Goal: Find contact information: Obtain details needed to contact an individual or organization

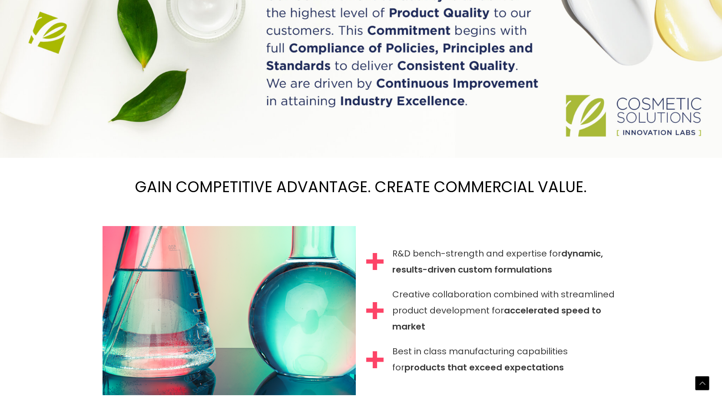
scroll to position [752, 0]
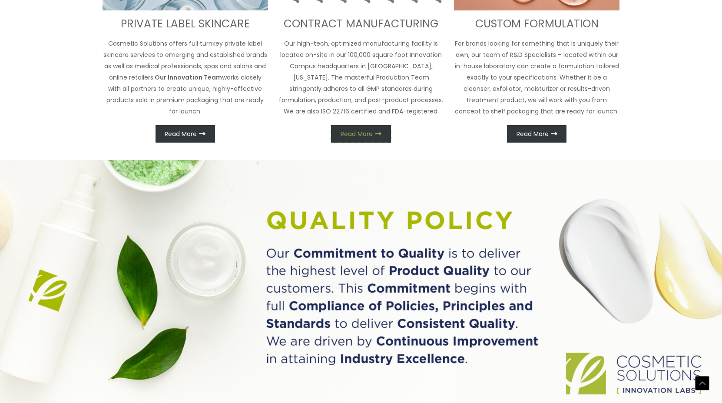
scroll to position [481, 0]
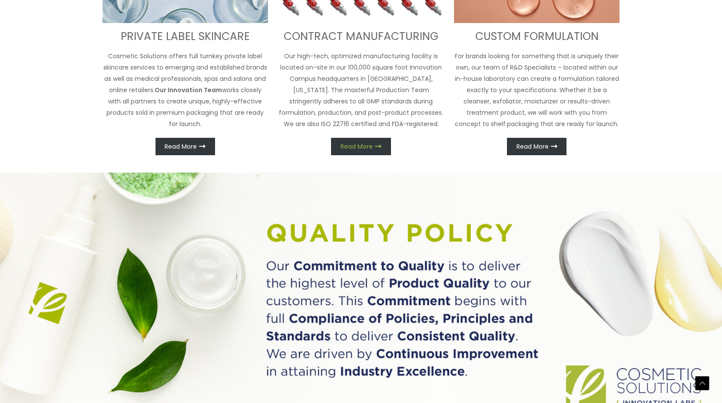
click at [381, 155] on link "Read More" at bounding box center [361, 146] width 60 height 17
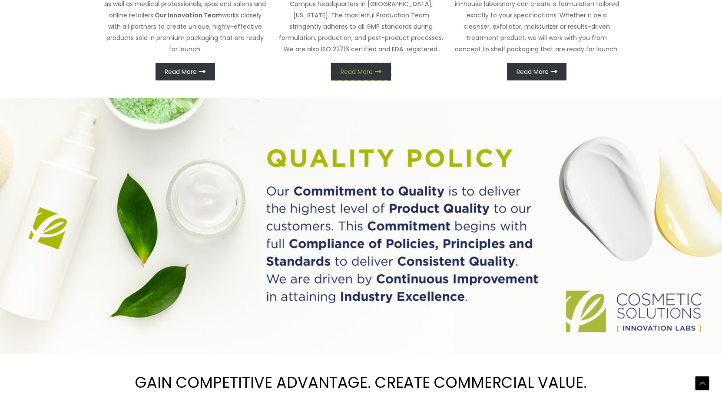
scroll to position [570, 0]
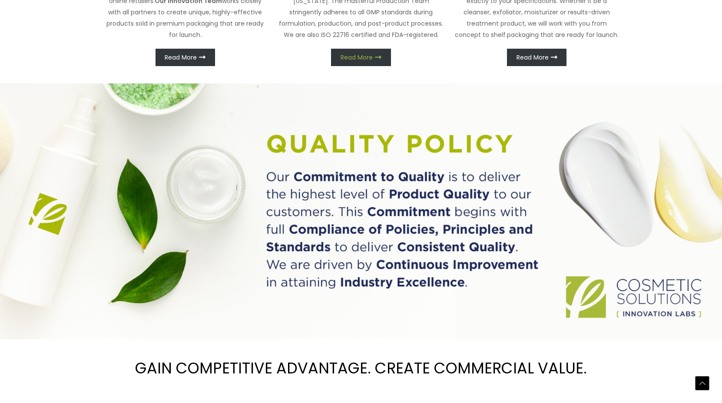
click at [374, 66] on link "Read More" at bounding box center [361, 57] width 60 height 17
click at [419, 289] on img at bounding box center [361, 211] width 722 height 256
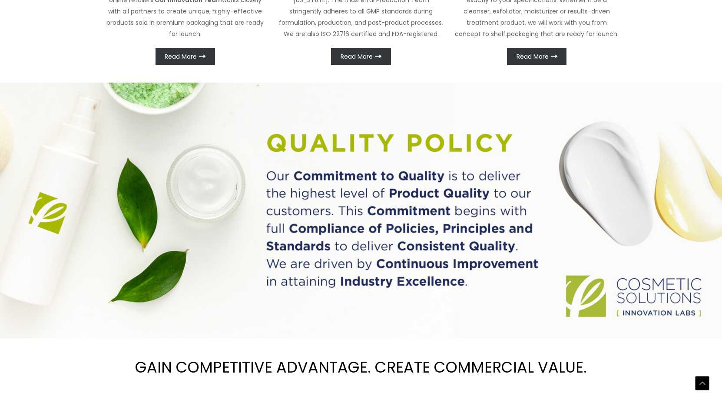
scroll to position [556, 0]
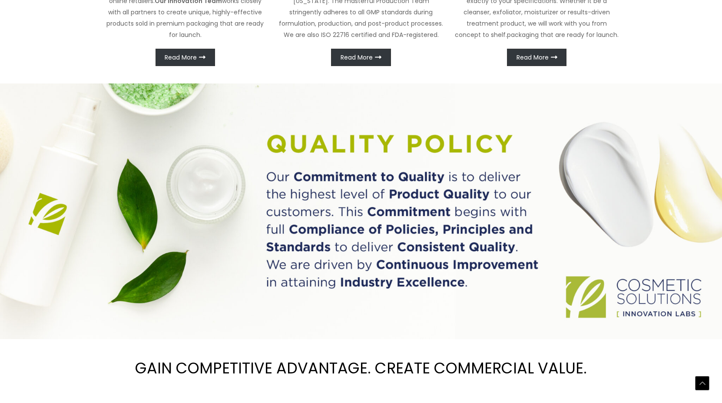
click at [168, 312] on img at bounding box center [361, 211] width 722 height 256
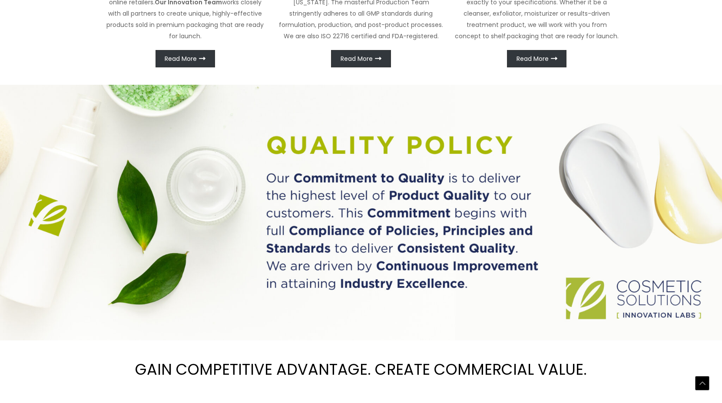
scroll to position [570, 0]
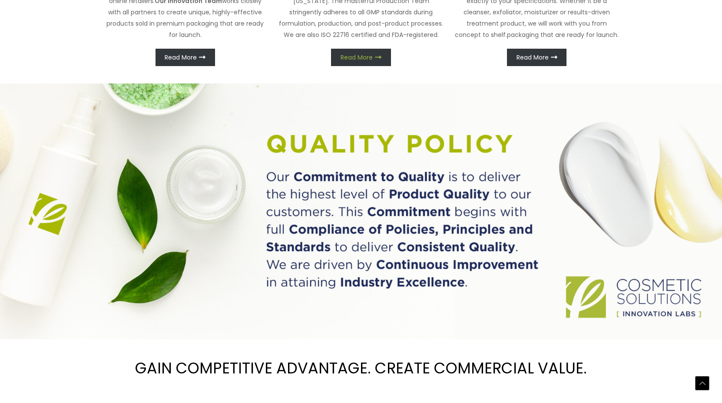
click at [360, 60] on span "Read More" at bounding box center [357, 57] width 32 height 6
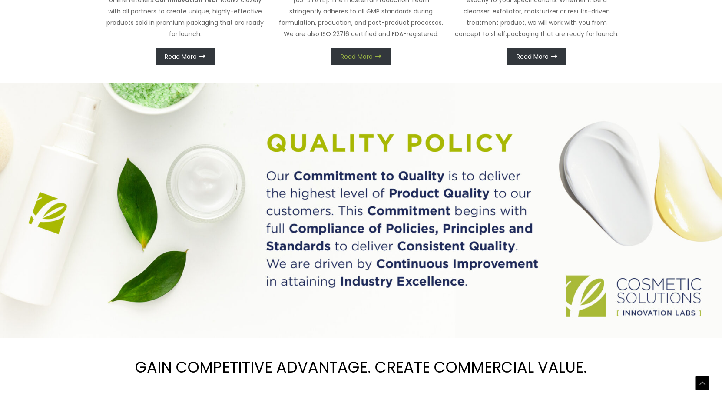
scroll to position [556, 0]
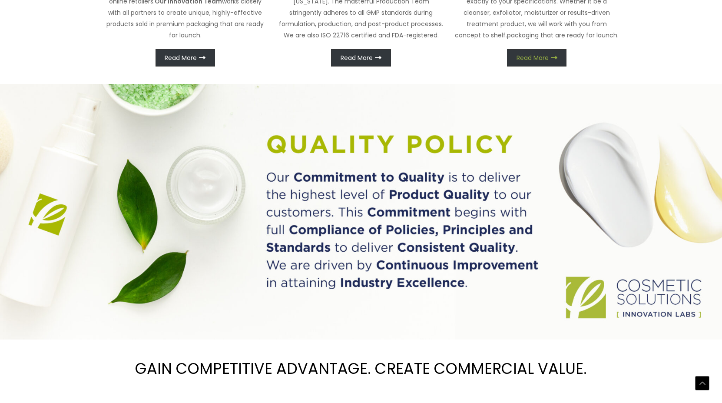
scroll to position [570, 0]
click at [527, 66] on link "Read More" at bounding box center [537, 57] width 60 height 17
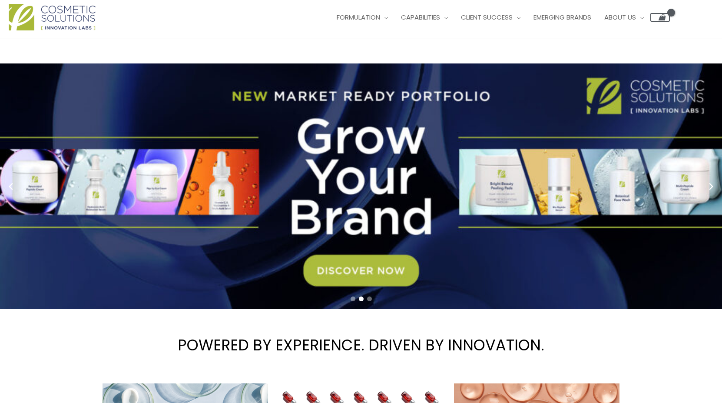
scroll to position [0, 0]
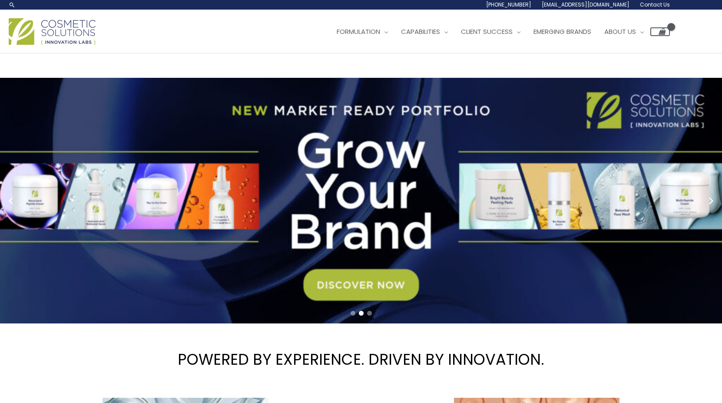
click at [0, 0] on span "Contact Us" at bounding box center [0, 0] width 0 height 0
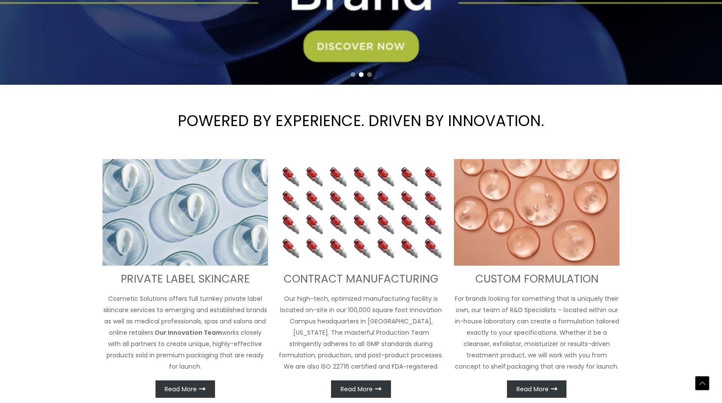
scroll to position [238, 0]
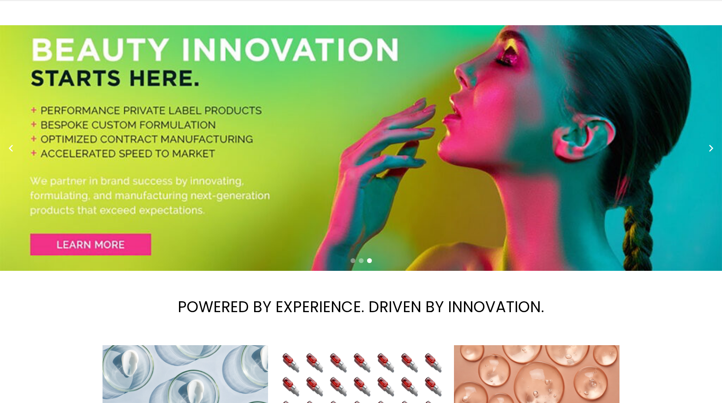
scroll to position [0, 0]
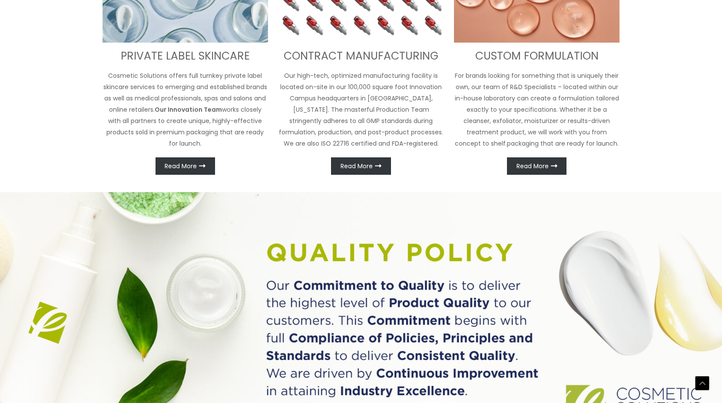
scroll to position [448, 0]
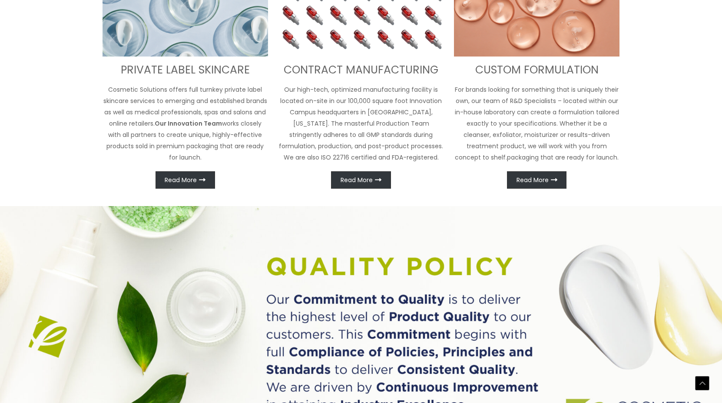
scroll to position [0, 0]
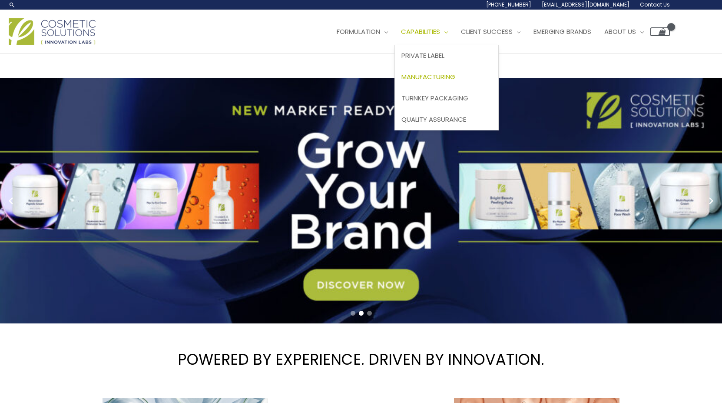
click at [402, 81] on span "Manufacturing" at bounding box center [429, 76] width 54 height 9
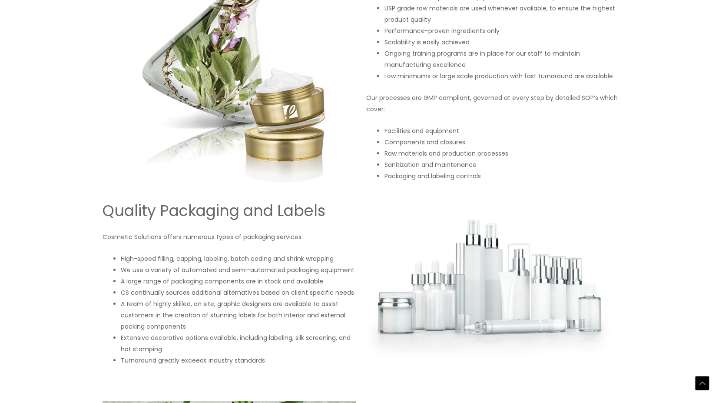
scroll to position [754, 0]
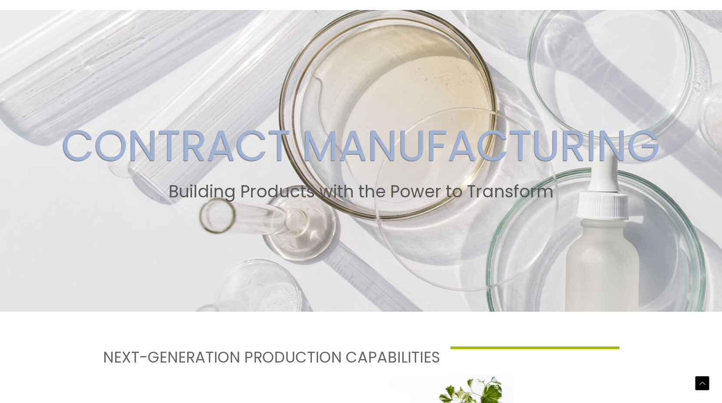
scroll to position [0, 0]
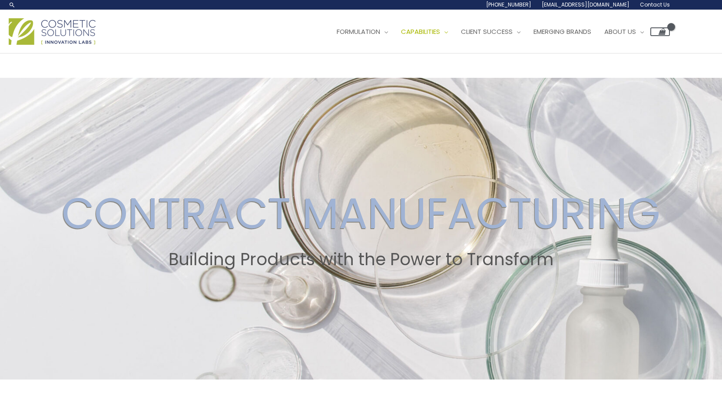
click at [0, 0] on span "[EMAIL_ADDRESS][DOMAIN_NAME]" at bounding box center [0, 0] width 0 height 0
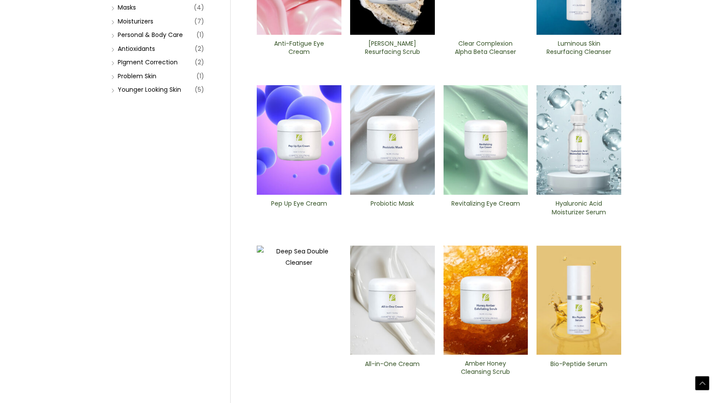
scroll to position [208, 0]
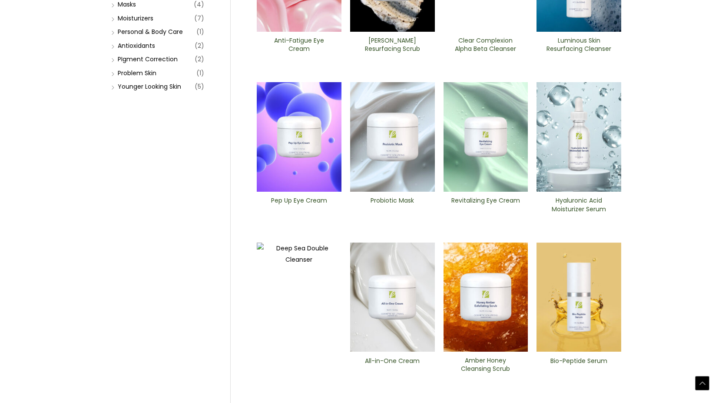
click at [115, 65] on li "PIgment Correction (2)" at bounding box center [156, 59] width 95 height 12
click at [124, 63] on link "PIgment Correction" at bounding box center [148, 59] width 60 height 9
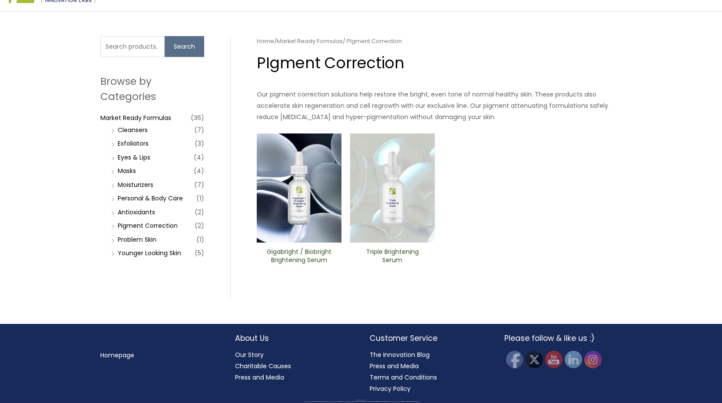
scroll to position [157, 0]
click at [143, 202] on link "Personal & Body Care" at bounding box center [150, 198] width 65 height 9
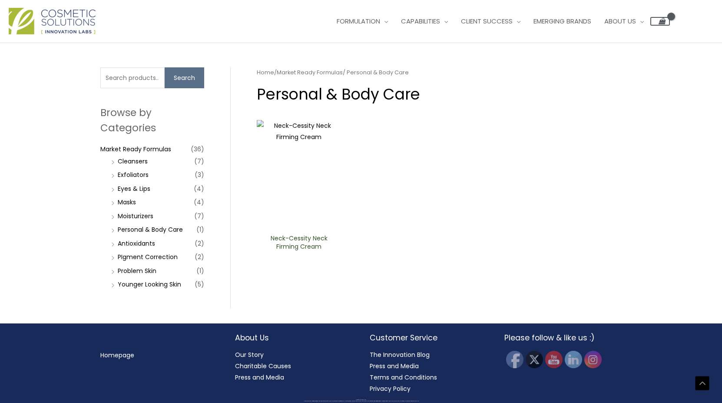
scroll to position [140, 0]
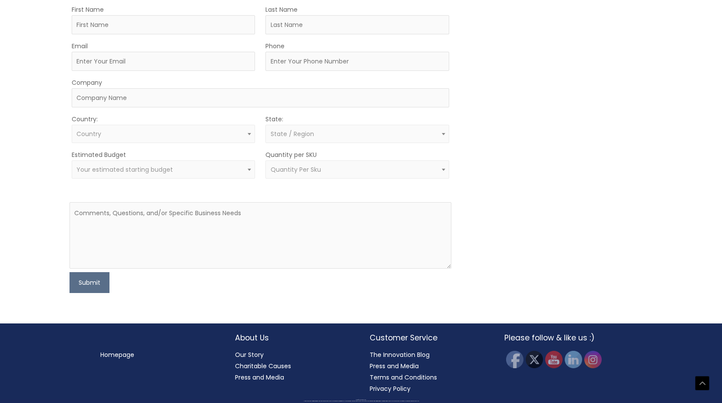
scroll to position [405, 0]
